Goal: Task Accomplishment & Management: Complete application form

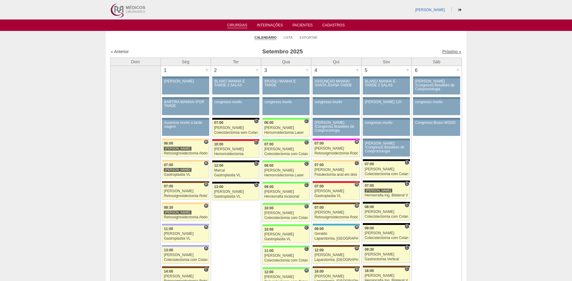
click at [442, 49] on link "Próximo »" at bounding box center [451, 51] width 19 height 5
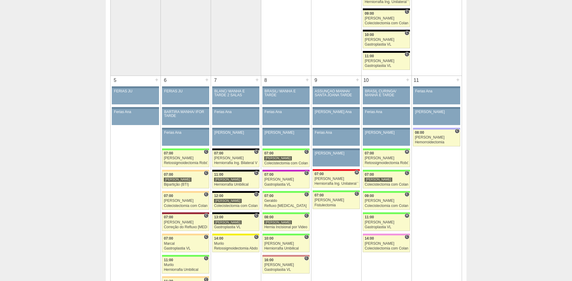
scroll to position [300, 0]
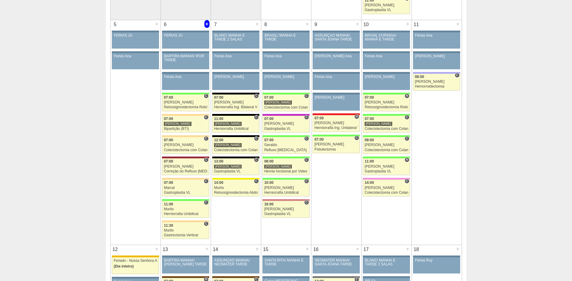
click at [206, 23] on div "+" at bounding box center [206, 24] width 5 height 8
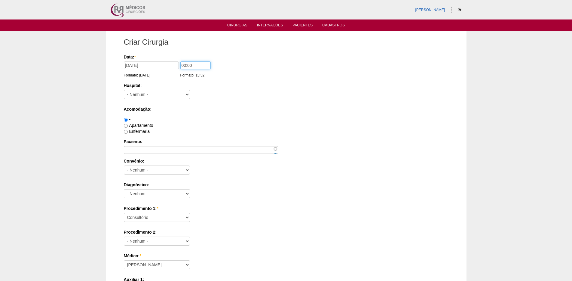
click at [183, 64] on input "00:00" at bounding box center [195, 66] width 30 height 8
type input "09:00"
click at [160, 97] on select "- Nenhum - 9 de Julho Albert Einstein Alvorada América Assunção Bartira Benefic…" at bounding box center [157, 94] width 66 height 9
select select "44"
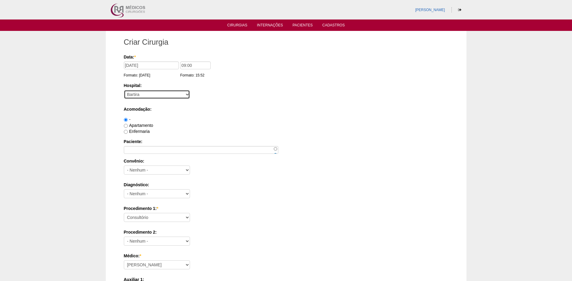
click at [124, 90] on select "- Nenhum - 9 de Julho Albert Einstein Alvorada América Assunção Bartira Benefic…" at bounding box center [157, 94] width 66 height 9
click at [147, 126] on label "Apartamento" at bounding box center [138, 125] width 29 height 5
click at [128, 126] on input "Apartamento" at bounding box center [126, 126] width 4 height 4
radio input "true"
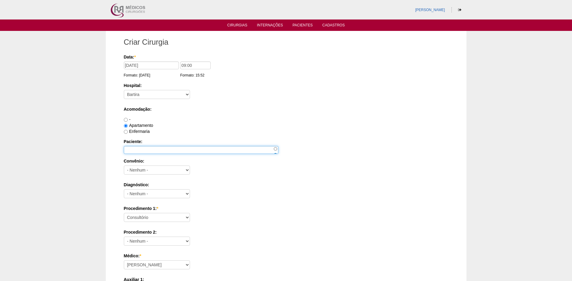
click at [145, 147] on input "Paciente:" at bounding box center [201, 150] width 154 height 8
type input "[PERSON_NAME] DOS [PERSON_NAME]"
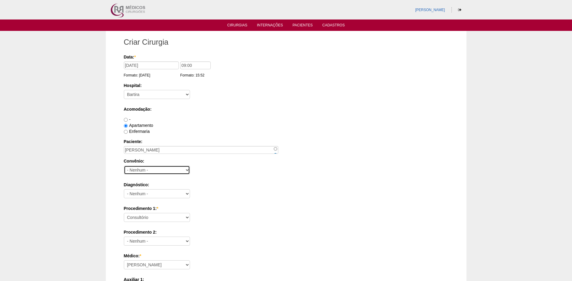
click at [138, 169] on select "- Nenhum - Abet Afresp Allianz Amil Blue Life Caasp Cabesp Caixa de Pensões Car…" at bounding box center [157, 170] width 66 height 9
select select "4048"
click at [124, 166] on select "- Nenhum - Abet Afresp Allianz Amil Blue Life Caasp Cabesp Caixa de Pensões Car…" at bounding box center [157, 170] width 66 height 9
click at [142, 195] on select "- Nenhum - Abdome Agudo Abscesso Hepático Abscesso Perianal Abscesso Peritoneal…" at bounding box center [157, 194] width 66 height 9
select select "12"
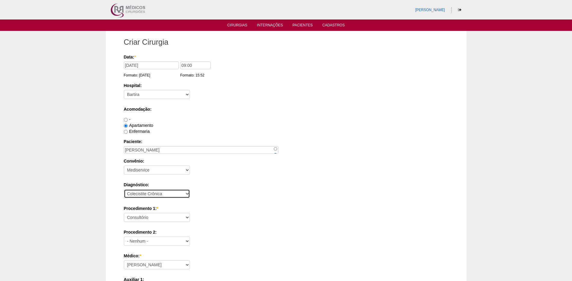
click at [124, 190] on select "- Nenhum - Abdome Agudo Abscesso Hepático Abscesso Perianal Abscesso Peritoneal…" at bounding box center [157, 194] width 66 height 9
click at [145, 219] on select "Consultório Abscesso Hepático - Drenagem Abscesso perianal Amputação Abdômino P…" at bounding box center [157, 217] width 66 height 9
select select "3735"
click at [124, 213] on select "Consultório Abscesso Hepático - Drenagem Abscesso perianal Amputação Abdômino P…" at bounding box center [157, 217] width 66 height 9
click at [236, 185] on label "Diagnóstico:" at bounding box center [286, 185] width 324 height 6
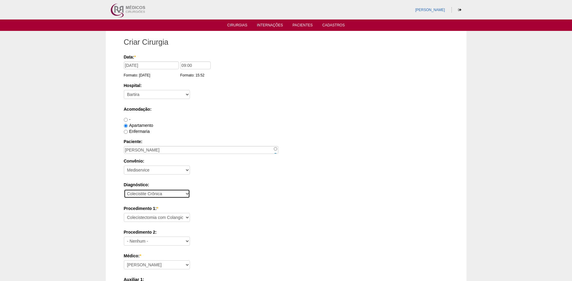
click at [190, 190] on select "- Nenhum - Abdome Agudo Abscesso Hepático Abscesso Perianal Abscesso Peritoneal…" at bounding box center [157, 194] width 66 height 9
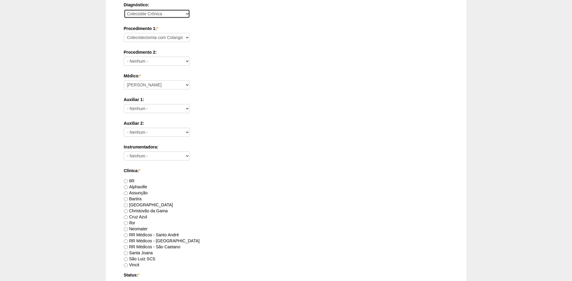
scroll to position [270, 0]
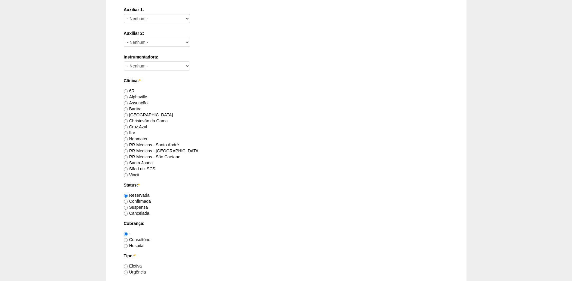
click at [136, 110] on label "Bartira" at bounding box center [133, 109] width 18 height 5
click at [128, 110] on input "Bartira" at bounding box center [126, 110] width 4 height 4
radio input "true"
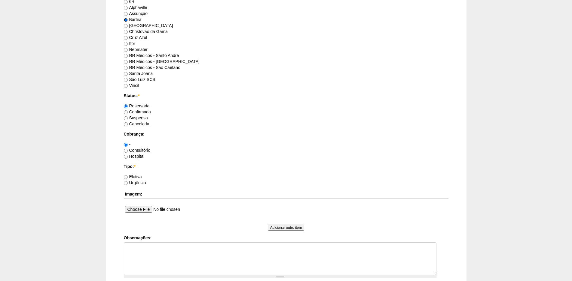
scroll to position [360, 0]
click at [136, 150] on label "Consultório" at bounding box center [137, 149] width 27 height 5
click at [128, 150] on input "Consultório" at bounding box center [126, 150] width 4 height 4
radio input "true"
click at [138, 156] on label "Hospital" at bounding box center [134, 155] width 21 height 5
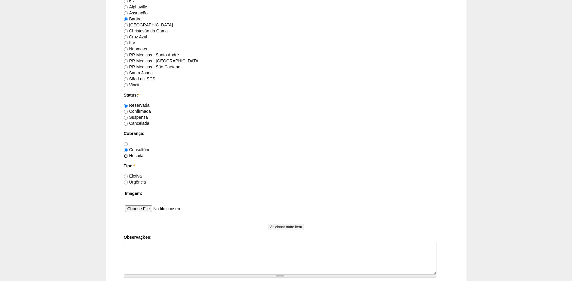
click at [128, 156] on input "Hospital" at bounding box center [126, 156] width 4 height 4
radio input "true"
click at [134, 173] on div "Eletiva" at bounding box center [286, 176] width 324 height 6
click at [135, 176] on label "Eletiva" at bounding box center [133, 176] width 18 height 5
click at [128, 176] on input "Eletiva" at bounding box center [126, 177] width 4 height 4
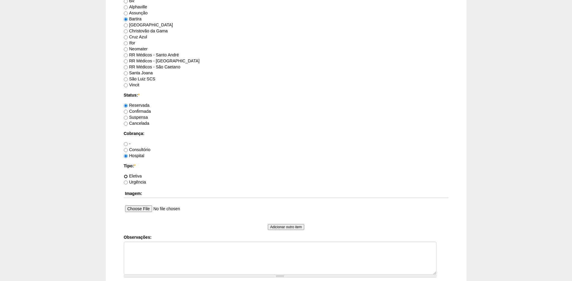
radio input "true"
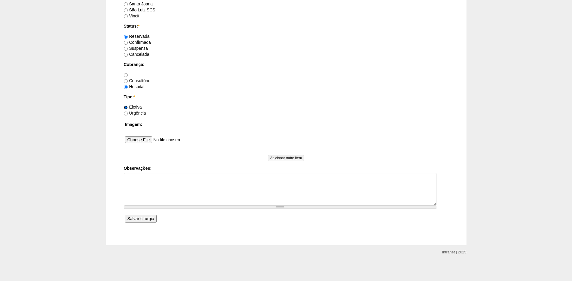
scroll to position [430, 0]
click at [137, 220] on input "Salvar cirurgia" at bounding box center [141, 219] width 32 height 8
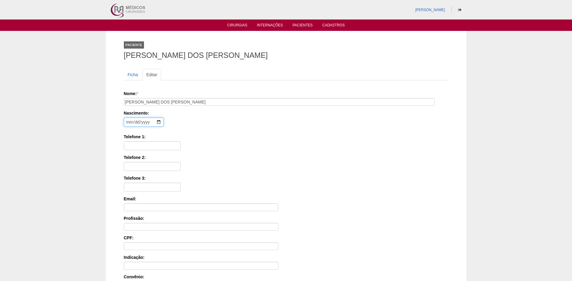
click at [128, 122] on input "date" at bounding box center [144, 122] width 40 height 9
type input "1981-08-20"
type input "11983181736"
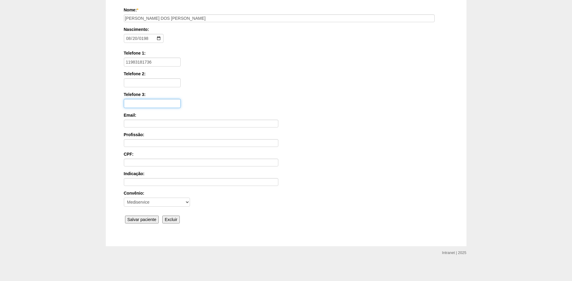
scroll to position [85, 0]
click at [141, 217] on input "Salvar paciente" at bounding box center [142, 219] width 34 height 8
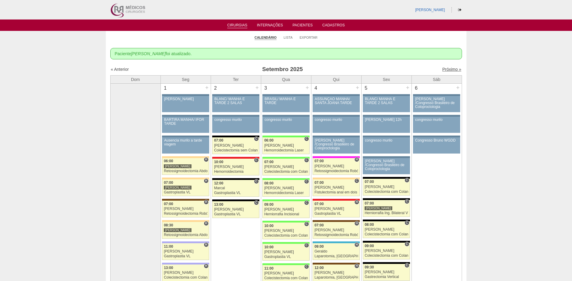
click at [450, 69] on link "Próximo »" at bounding box center [451, 69] width 19 height 5
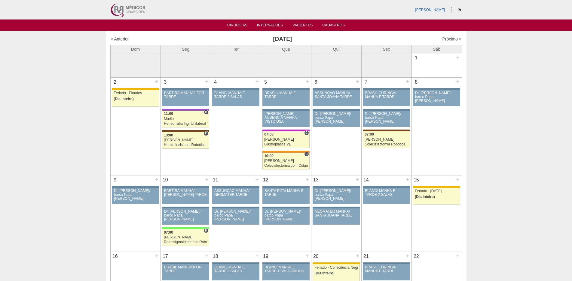
click at [442, 38] on link "Próximo »" at bounding box center [451, 39] width 19 height 5
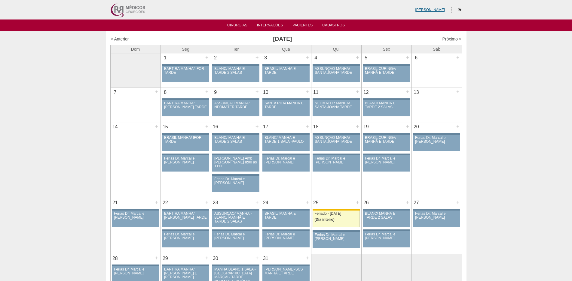
click at [427, 10] on link "[PERSON_NAME]" at bounding box center [430, 10] width 30 height 4
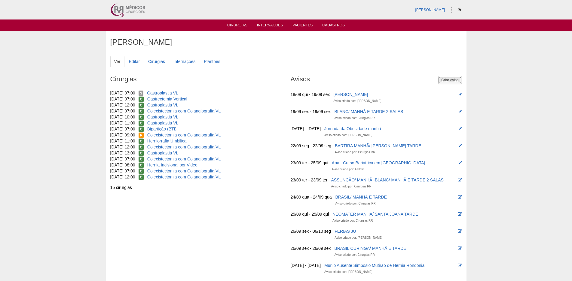
click at [444, 78] on link "Criar Aviso" at bounding box center [450, 80] width 24 height 8
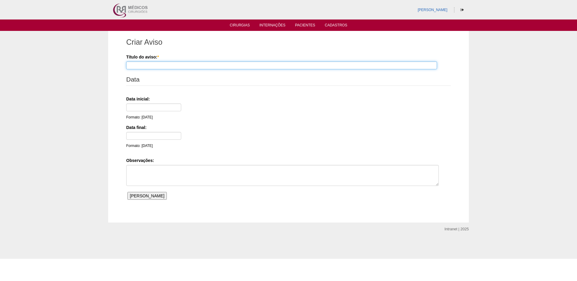
click at [156, 67] on input "Título do aviso: *" at bounding box center [281, 66] width 311 height 8
type input "ferias [PERSON_NAME]"
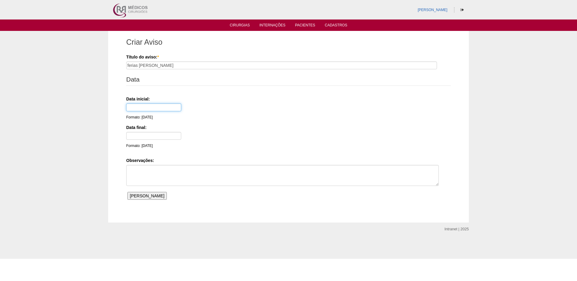
click at [144, 110] on input "text" at bounding box center [153, 108] width 55 height 8
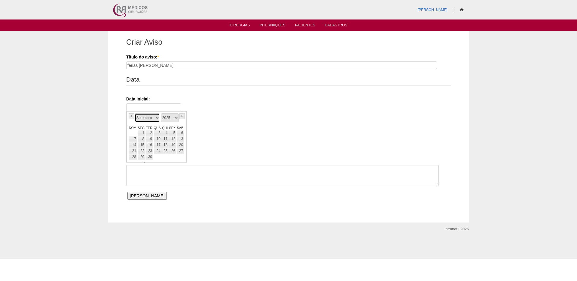
click at [159, 118] on select "Janeiro Fevereiro Março Abril Maio Junho Julho Agosto Setembro Outubro Novembro…" at bounding box center [147, 118] width 25 height 9
click at [160, 131] on link "3" at bounding box center [157, 133] width 8 height 6
type input "03/12/25"
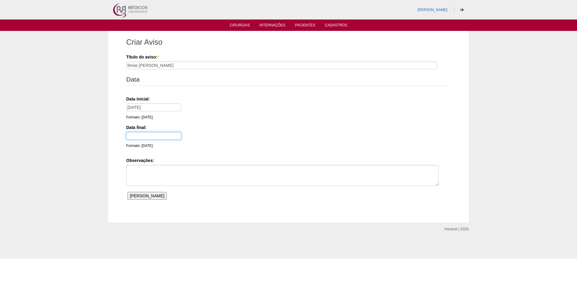
click at [149, 135] on input "text" at bounding box center [153, 136] width 55 height 8
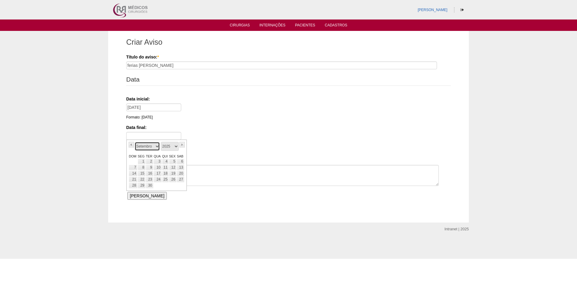
click at [154, 145] on select "Janeiro Fevereiro Março Abril Maio Junho Julho Agosto Setembro Outubro Novembro…" at bounding box center [147, 146] width 25 height 9
click at [147, 146] on select "Janeiro Fevereiro Março Abril Maio Junho Julho Agosto Setembro Outubro Novembro…" at bounding box center [147, 146] width 25 height 9
click at [156, 166] on link "10" at bounding box center [157, 168] width 8 height 6
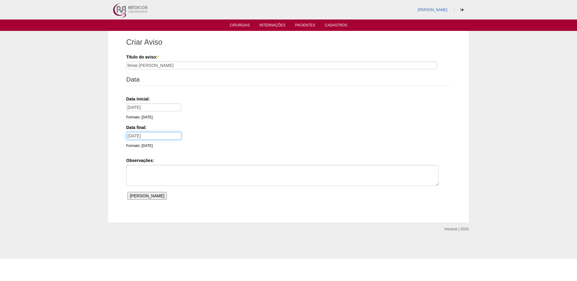
click at [151, 134] on input "10/12/25" at bounding box center [153, 136] width 55 height 8
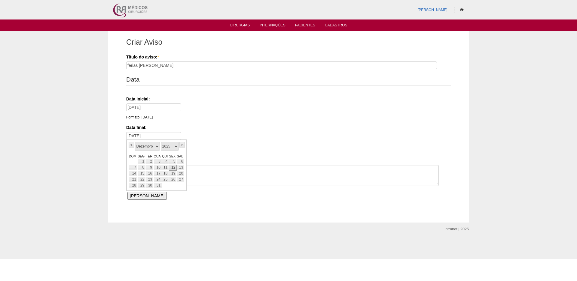
click at [172, 168] on link "12" at bounding box center [173, 168] width 8 height 6
type input "12/12/25"
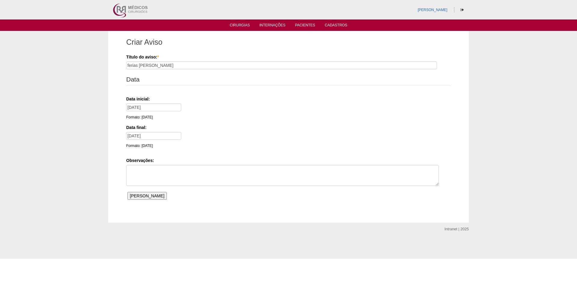
click at [144, 197] on input "Salvar Aviso" at bounding box center [146, 196] width 39 height 8
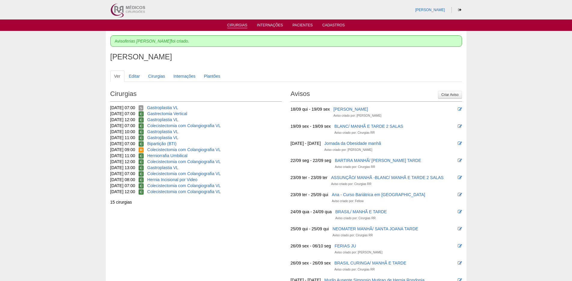
click at [241, 25] on link "Cirurgias" at bounding box center [237, 25] width 20 height 5
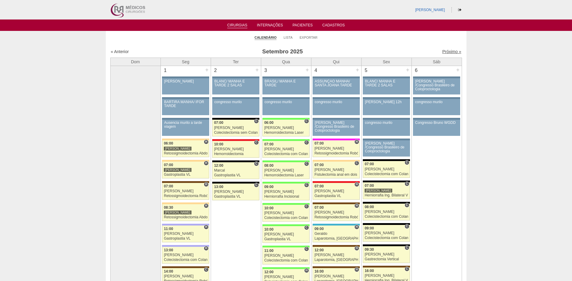
click at [446, 52] on link "Próximo »" at bounding box center [451, 51] width 19 height 5
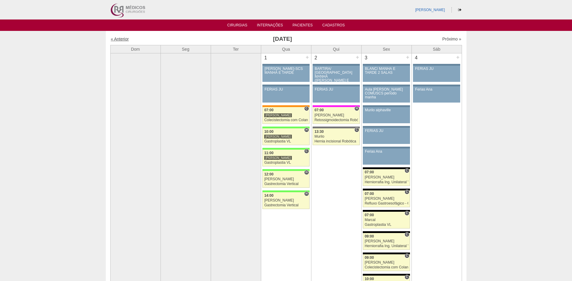
click at [123, 37] on link "« Anterior" at bounding box center [120, 39] width 18 height 5
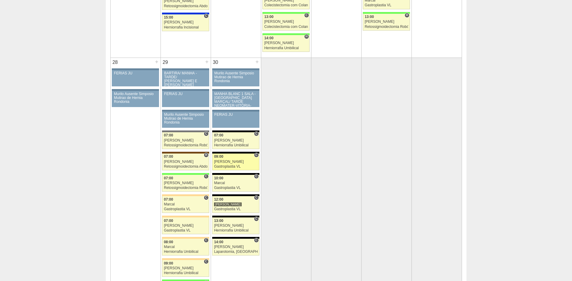
scroll to position [1111, 0]
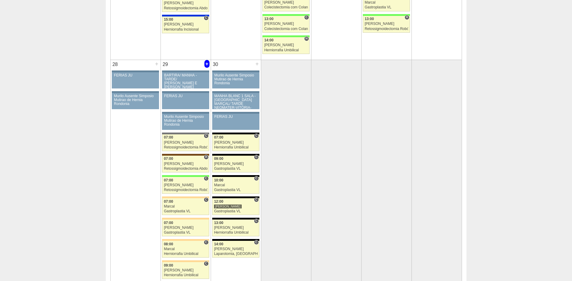
click at [208, 62] on div "+" at bounding box center [206, 64] width 5 height 8
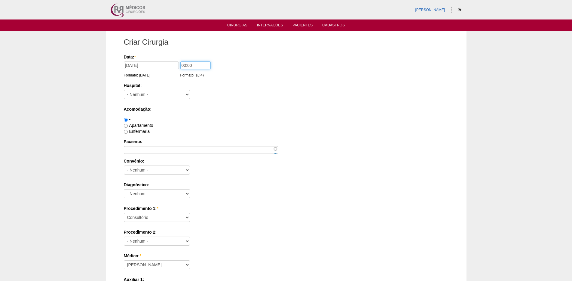
click at [183, 65] on input "00:00" at bounding box center [195, 66] width 30 height 8
type input "07:00"
click at [155, 91] on select "- Nenhum - 9 de Julho Albert Einstein Alvorada América Assunção Bartira Benefic…" at bounding box center [157, 94] width 66 height 9
select select "44"
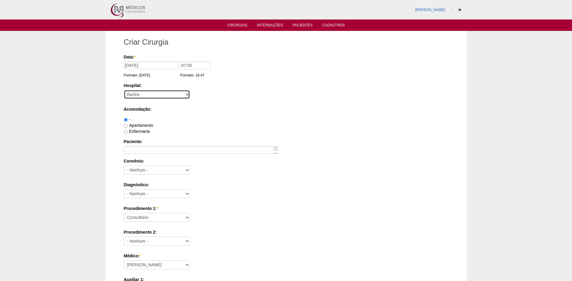
click at [124, 90] on select "- Nenhum - 9 de Julho Albert Einstein Alvorada América Assunção Bartira Benefic…" at bounding box center [157, 94] width 66 height 9
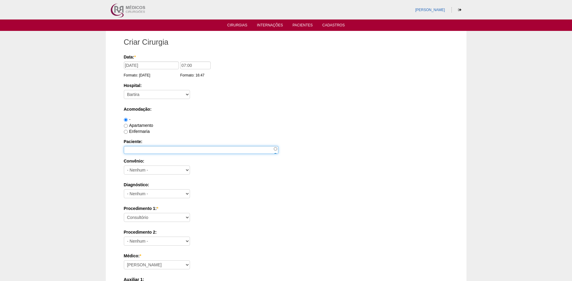
click at [138, 148] on input "Paciente:" at bounding box center [201, 150] width 154 height 8
type input "[PERSON_NAME]"
click at [132, 123] on label "Apartamento" at bounding box center [138, 125] width 29 height 5
click at [128, 124] on input "Apartamento" at bounding box center [126, 126] width 4 height 4
radio input "true"
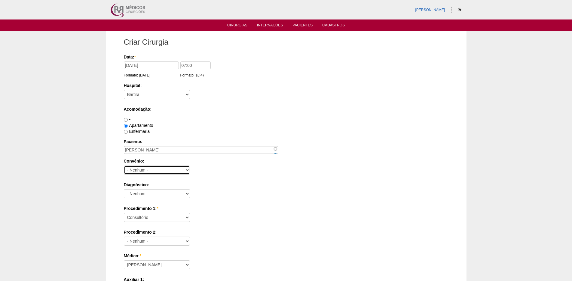
click at [146, 172] on select "- Nenhum - Abet Afresp Allianz Amil Blue Life Caasp Cabesp Caixa de Pensões Car…" at bounding box center [157, 170] width 66 height 9
click at [230, 24] on link "Cirurgias" at bounding box center [237, 25] width 20 height 5
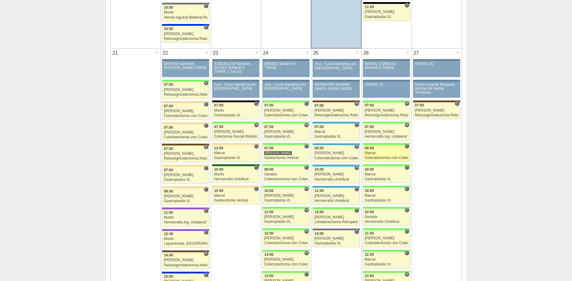
scroll to position [841, 0]
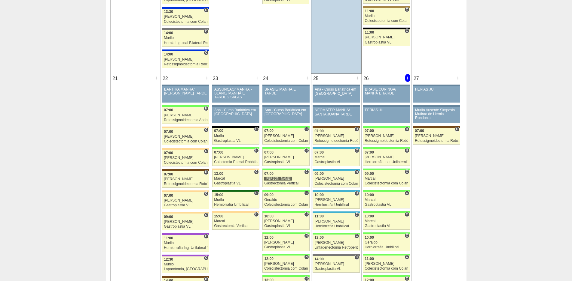
click at [406, 79] on div "+" at bounding box center [407, 78] width 5 height 8
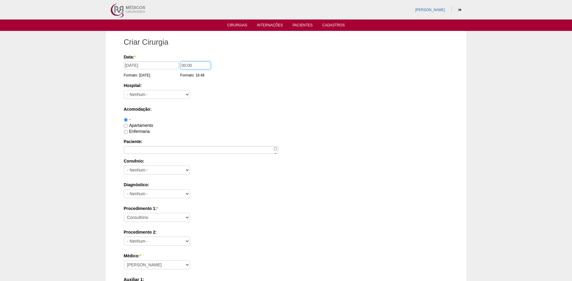
click at [181, 62] on input "00:00" at bounding box center [195, 66] width 30 height 8
type input "07:00"
click at [142, 90] on select "- Nenhum - 9 de Julho Albert Einstein Alvorada América Assunção Bartira Benefic…" at bounding box center [157, 94] width 66 height 9
select select "8"
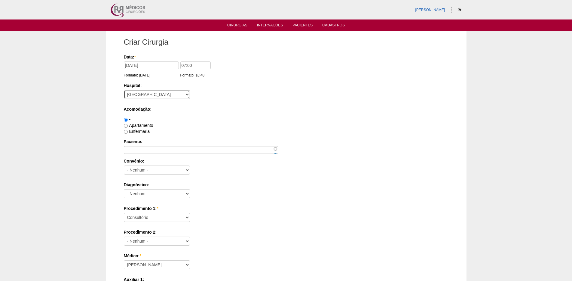
click at [124, 90] on select "- Nenhum - 9 de Julho Albert Einstein Alvorada América Assunção Bartira Benefic…" at bounding box center [157, 94] width 66 height 9
click at [145, 127] on label "Apartamento" at bounding box center [138, 125] width 29 height 5
click at [128, 127] on input "Apartamento" at bounding box center [126, 126] width 4 height 4
radio input "true"
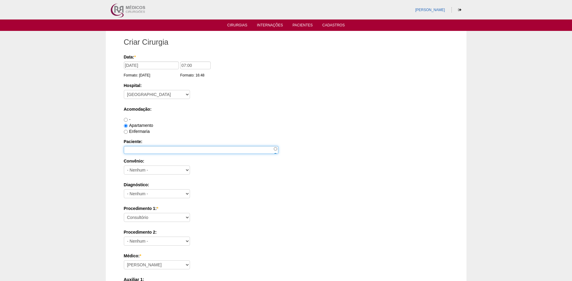
click at [147, 152] on input "Paciente:" at bounding box center [201, 150] width 154 height 8
click at [143, 150] on input "BEATRIZ LUIZ" at bounding box center [201, 150] width 154 height 8
type input "[PERSON_NAME]"
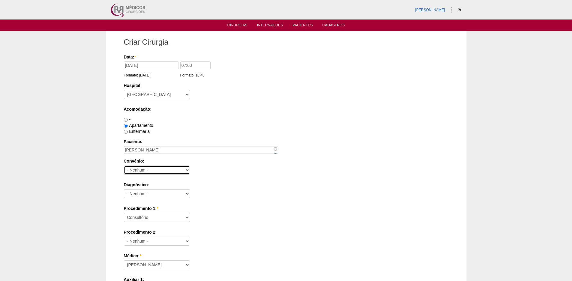
click at [150, 168] on select "- Nenhum - Abet Afresp Allianz Amil Blue Life Caasp Cabesp Caixa de Pensões Car…" at bounding box center [157, 170] width 66 height 9
select select "25"
click at [124, 166] on select "- Nenhum - Abet Afresp Allianz Amil Blue Life Caasp Cabesp Caixa de Pensões Car…" at bounding box center [157, 170] width 66 height 9
click at [157, 190] on select "- Nenhum - Abdome Agudo Abscesso Hepático Abscesso Perianal Abscesso Peritoneal…" at bounding box center [157, 194] width 66 height 9
select select "3707"
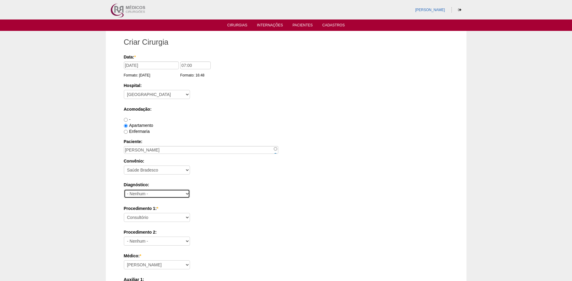
click at [124, 190] on select "- Nenhum - Abdome Agudo Abscesso Hepático Abscesso Perianal Abscesso Peritoneal…" at bounding box center [157, 194] width 66 height 9
click at [150, 220] on select "Consultório Abscesso Hepático - Drenagem Abscesso perianal Amputação Abdômino P…" at bounding box center [157, 217] width 66 height 9
select select "18616"
click at [124, 213] on select "Consultório Abscesso Hepático - Drenagem Abscesso perianal Amputação Abdômino P…" at bounding box center [157, 217] width 66 height 9
click at [236, 201] on div "Diagnóstico: - Nenhum - Abdome Agudo Abscesso Hepático Abscesso Perianal Absces…" at bounding box center [286, 192] width 324 height 20
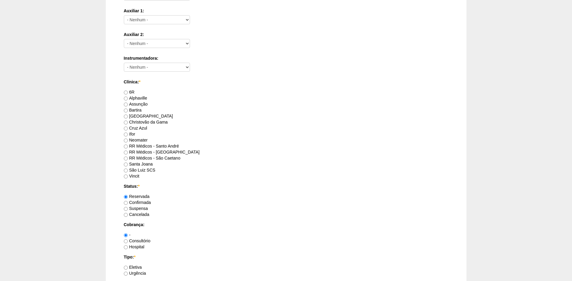
scroll to position [270, 0]
click at [133, 109] on label "Bartira" at bounding box center [133, 109] width 18 height 5
click at [128, 109] on input "Bartira" at bounding box center [126, 110] width 4 height 4
radio input "true"
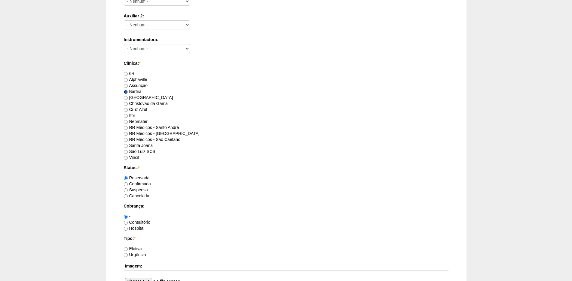
scroll to position [300, 0]
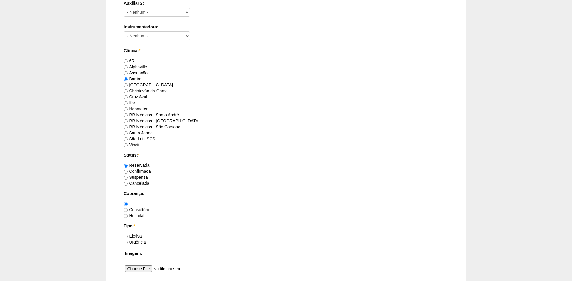
click at [138, 209] on label "Consultório" at bounding box center [137, 210] width 27 height 5
click at [128, 209] on input "Consultório" at bounding box center [126, 210] width 4 height 4
radio input "true"
click at [138, 216] on label "Hospital" at bounding box center [134, 216] width 21 height 5
click at [128, 216] on input "Hospital" at bounding box center [126, 216] width 4 height 4
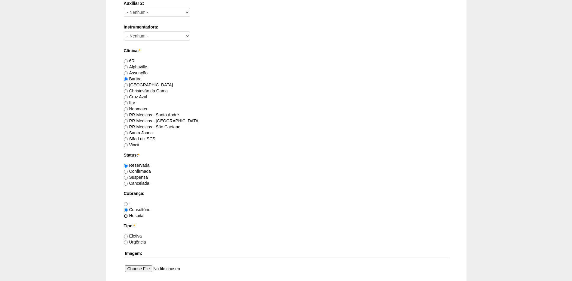
radio input "true"
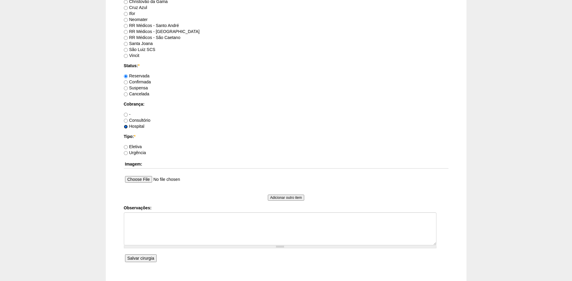
scroll to position [390, 0]
click at [139, 144] on label "Eletiva" at bounding box center [133, 146] width 18 height 5
click at [128, 145] on input "Eletiva" at bounding box center [126, 147] width 4 height 4
radio input "true"
click at [151, 229] on textarea "Observações:" at bounding box center [280, 228] width 312 height 33
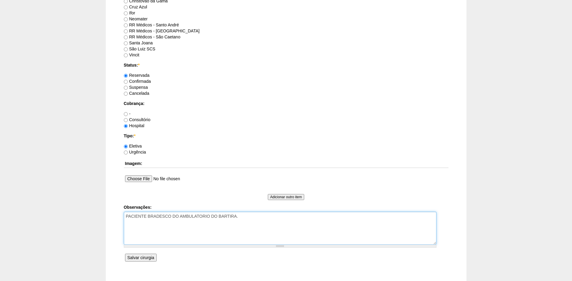
type textarea "PACIENTE BRADESCO DO AMBULATORIO DO BARTIRA."
click at [147, 255] on input "Salvar cirurgia" at bounding box center [141, 258] width 32 height 8
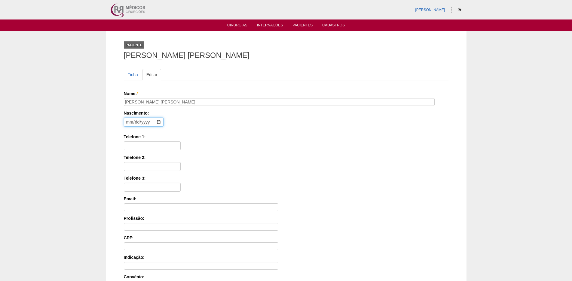
click at [129, 123] on input "date" at bounding box center [144, 122] width 40 height 9
type input "[DATE]"
type input "11943775358"
type input "412.978.328-92"
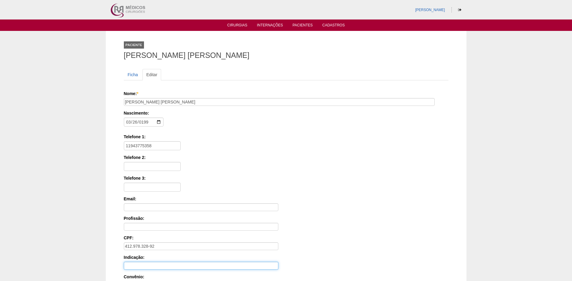
scroll to position [85, 0]
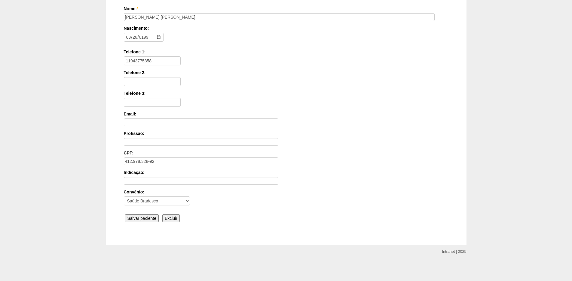
click at [135, 217] on input "Salvar paciente" at bounding box center [142, 219] width 34 height 8
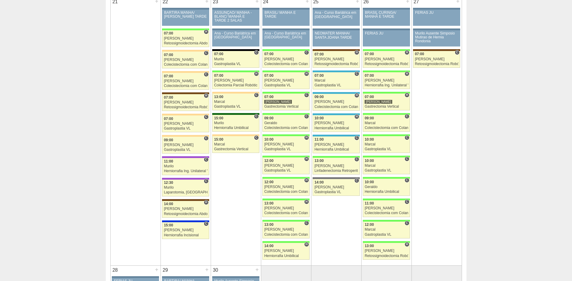
scroll to position [930, 0]
